Goal: Entertainment & Leisure: Consume media (video, audio)

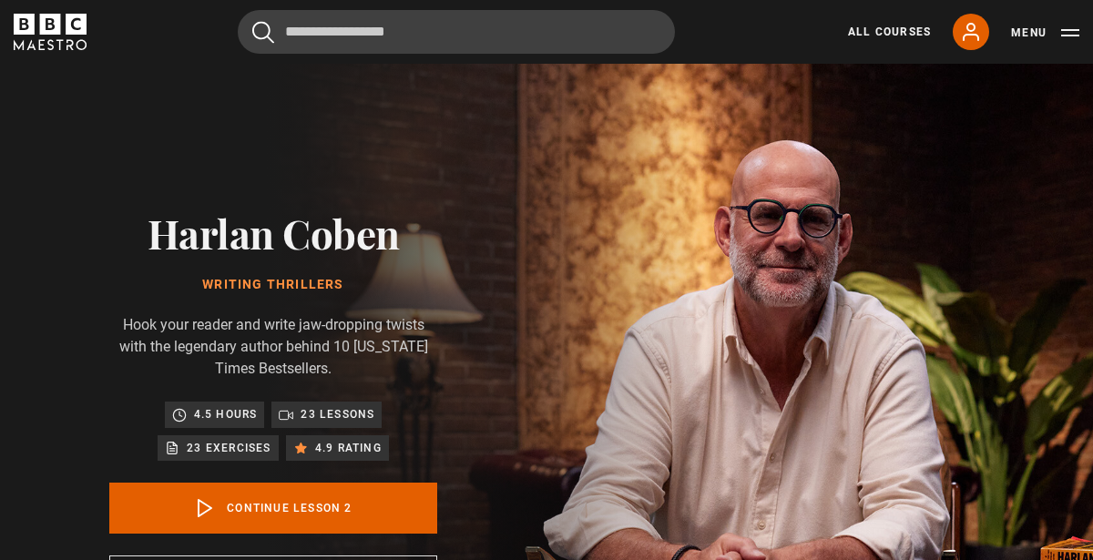
click at [335, 321] on p "Hook your reader and write jaw-dropping twists with the legendary author behind…" at bounding box center [273, 347] width 328 height 66
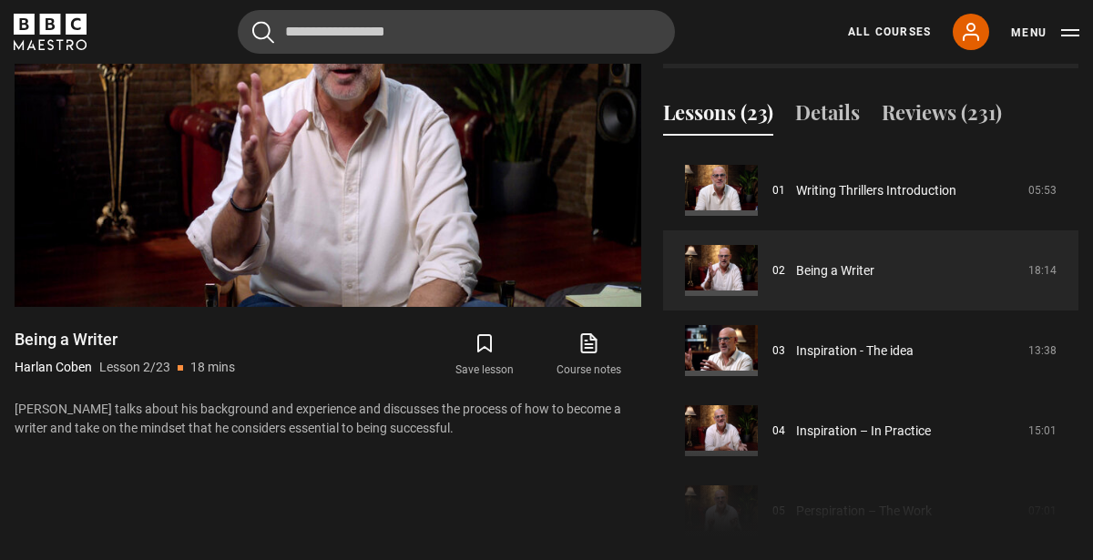
scroll to position [874, 0]
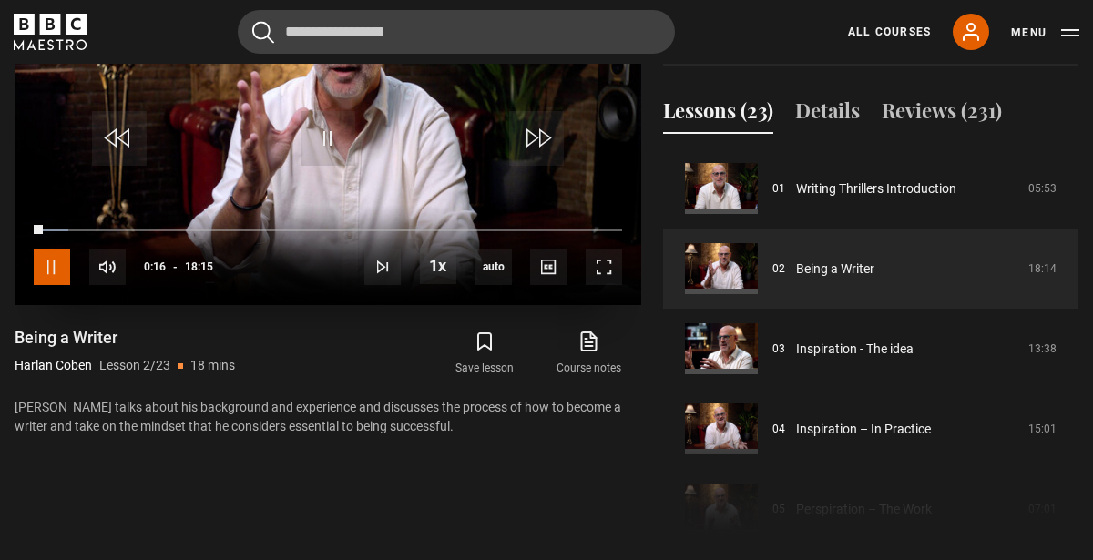
click at [55, 266] on span "Video Player" at bounding box center [52, 267] width 36 height 36
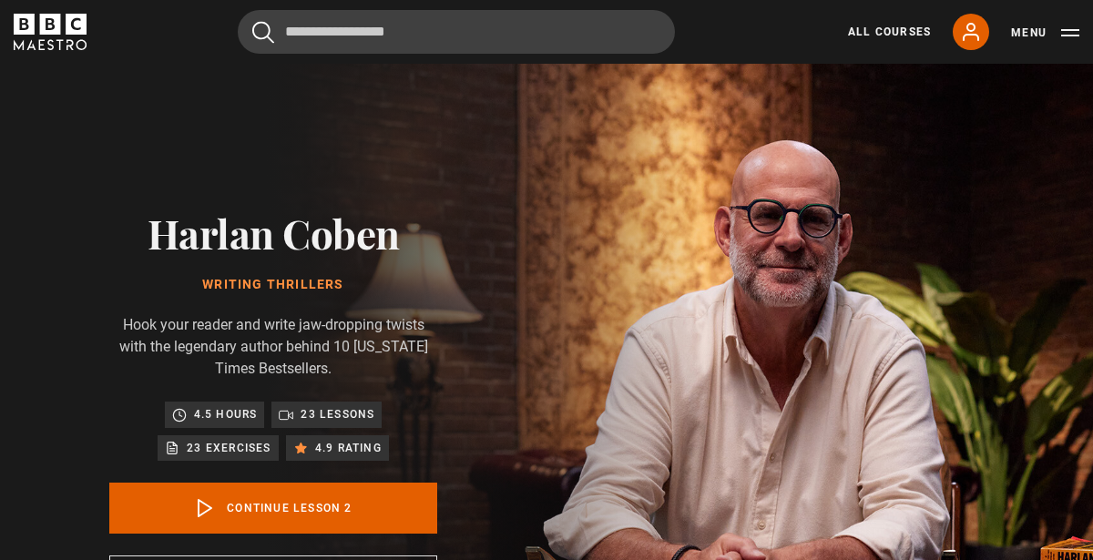
click at [535, 315] on div "[PERSON_NAME] Writing Thrillers Hook your reader and write jaw-dropping twists …" at bounding box center [273, 409] width 546 height 690
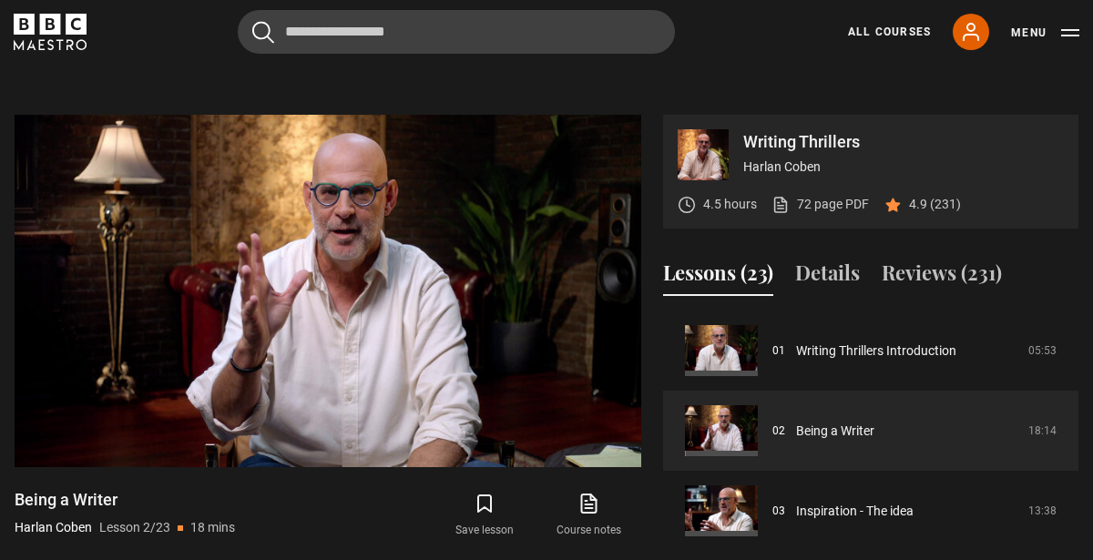
scroll to position [838, 0]
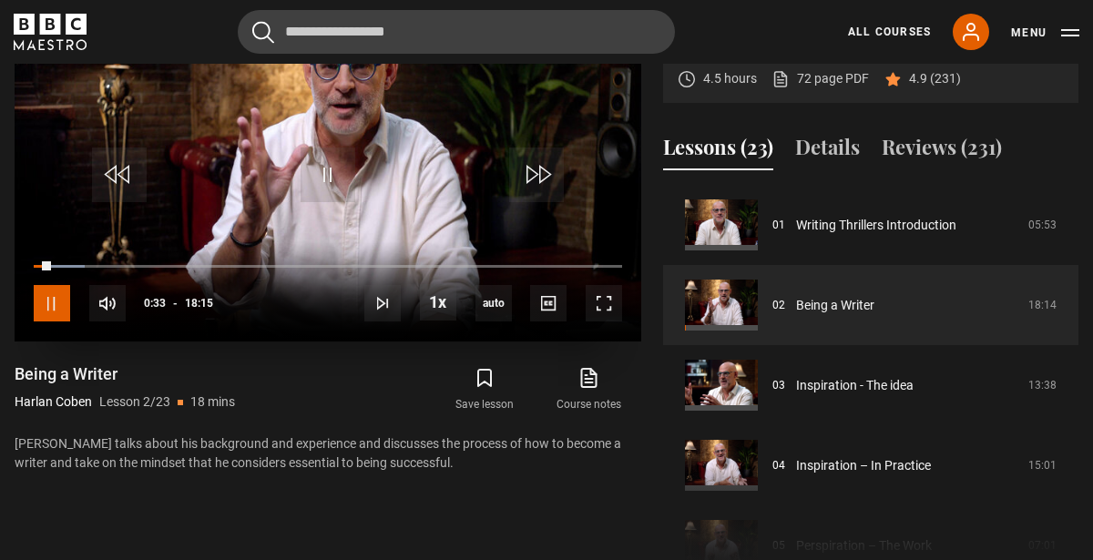
click at [54, 300] on span "Video Player" at bounding box center [52, 303] width 36 height 36
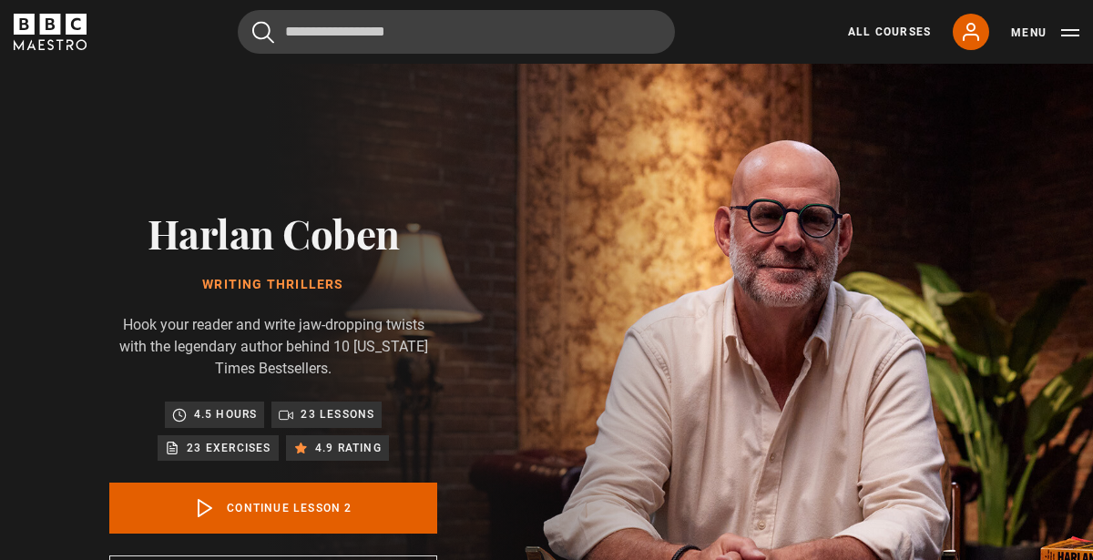
click at [398, 173] on div "[PERSON_NAME] Writing Thrillers Hook your reader and write jaw-dropping twists …" at bounding box center [273, 409] width 546 height 690
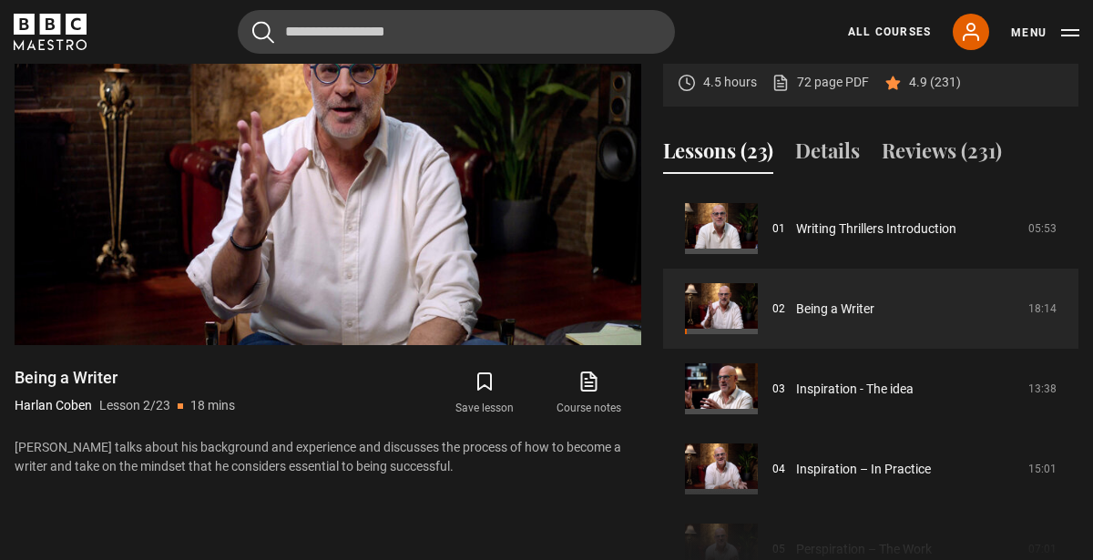
scroll to position [874, 0]
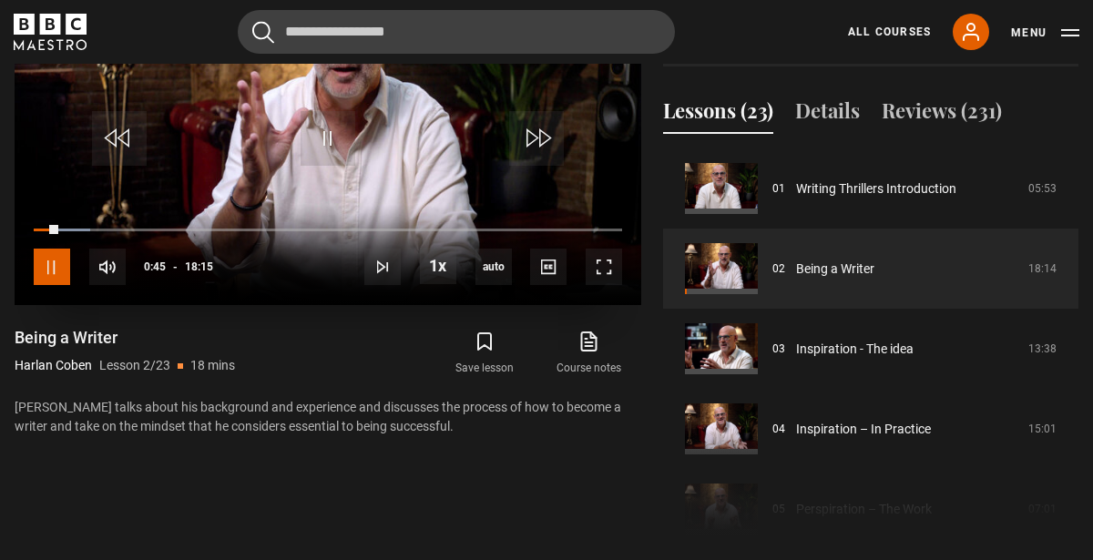
click at [56, 265] on span "Video Player" at bounding box center [52, 267] width 36 height 36
